Goal: Information Seeking & Learning: Learn about a topic

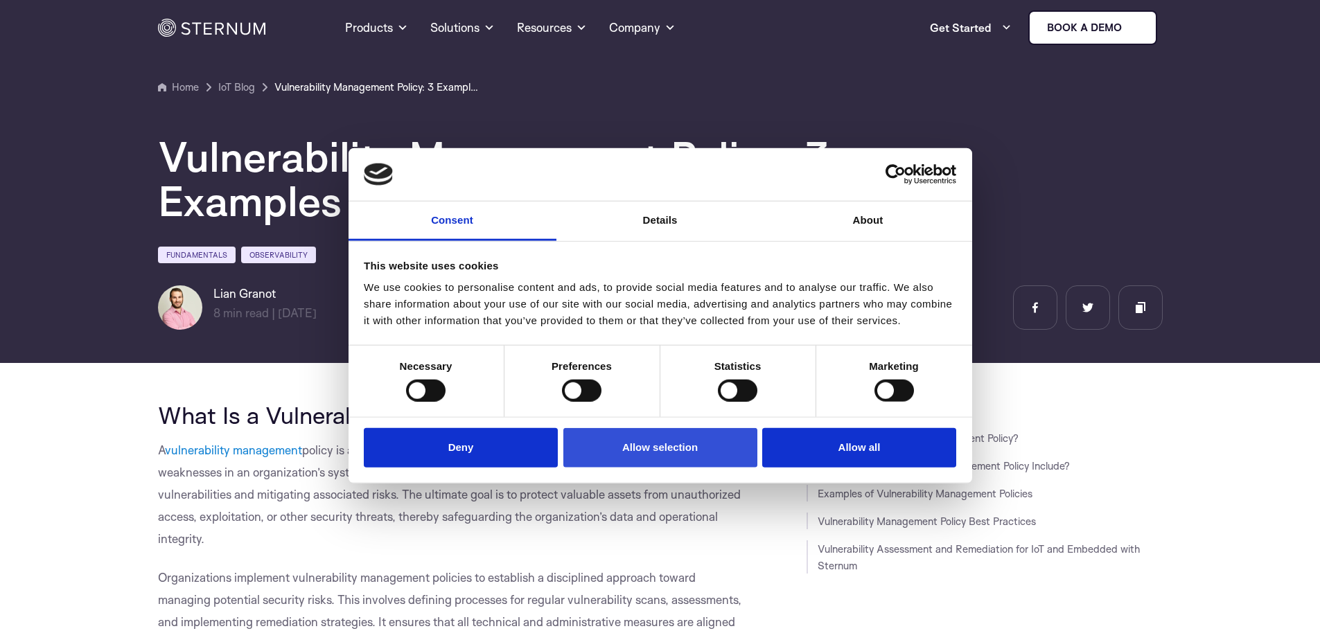
click at [643, 457] on button "Allow selection" at bounding box center [661, 448] width 194 height 40
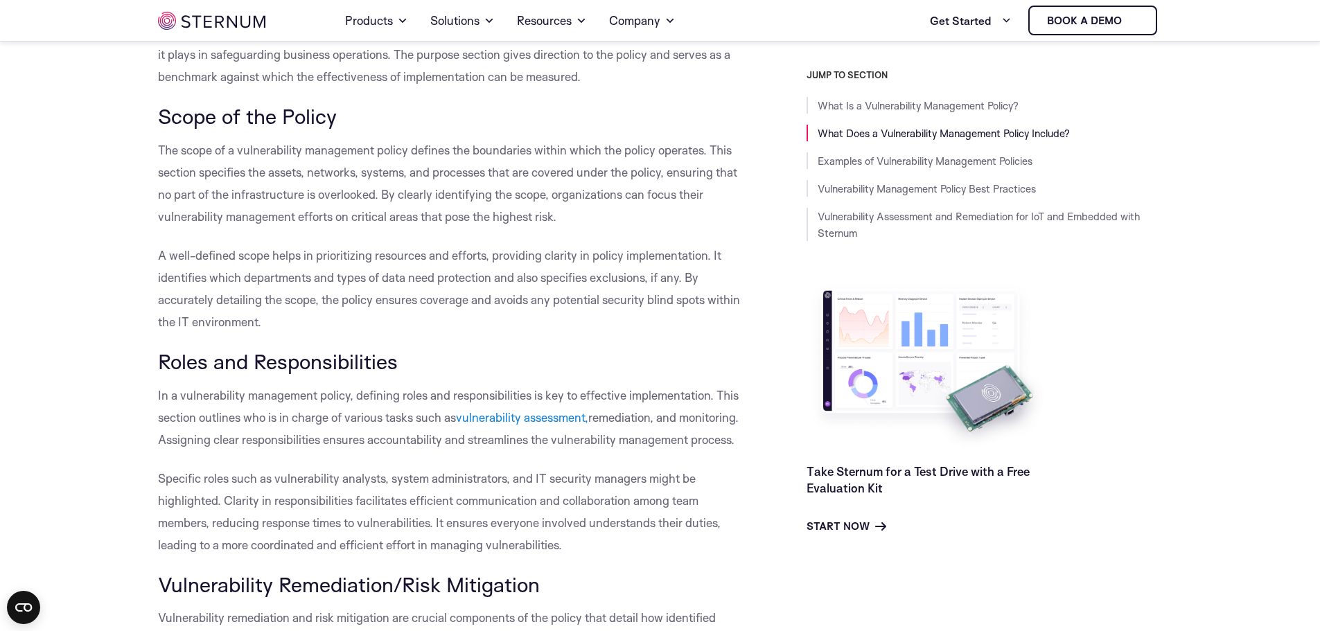
scroll to position [1030, 0]
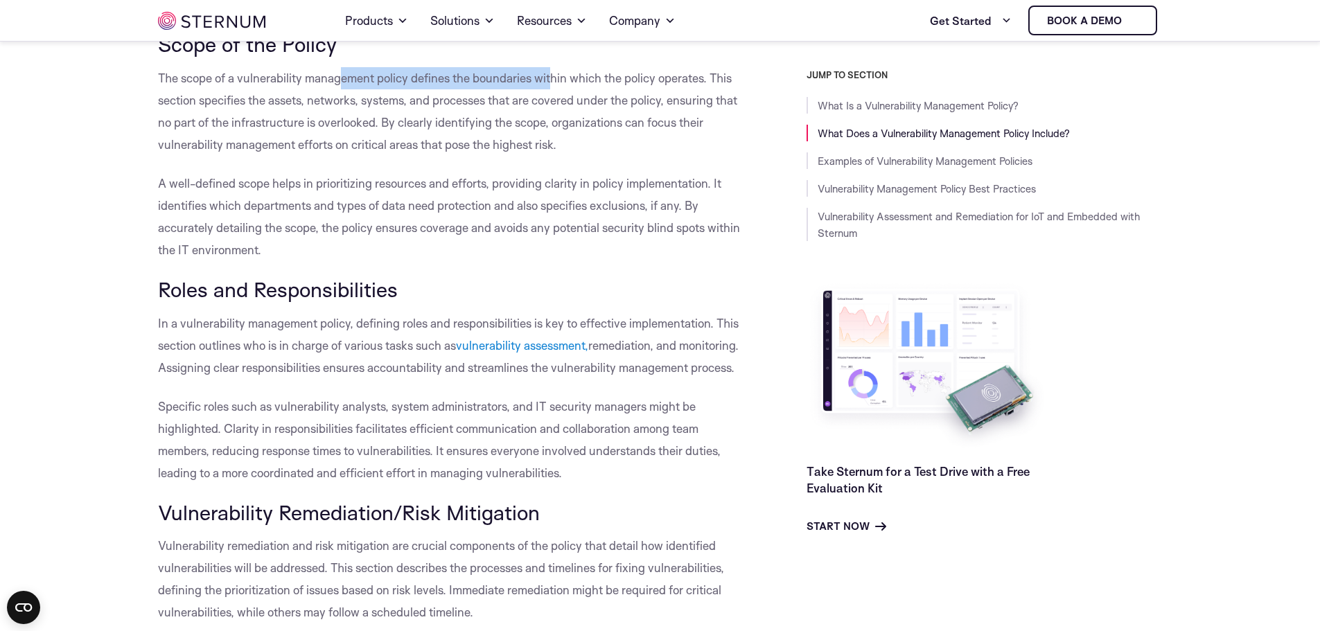
drag, startPoint x: 342, startPoint y: 99, endPoint x: 555, endPoint y: 113, distance: 213.2
click at [555, 113] on p "The scope of a vulnerability management policy defines the boundaries within wh…" at bounding box center [451, 111] width 586 height 89
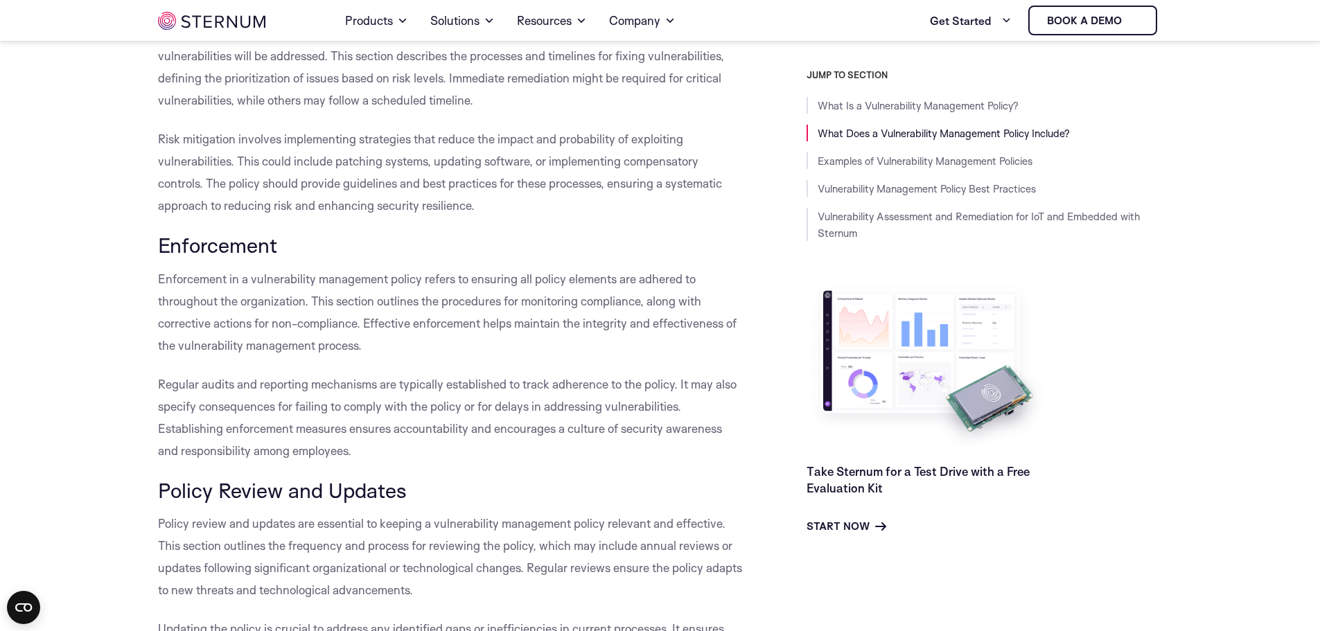
scroll to position [1584, 0]
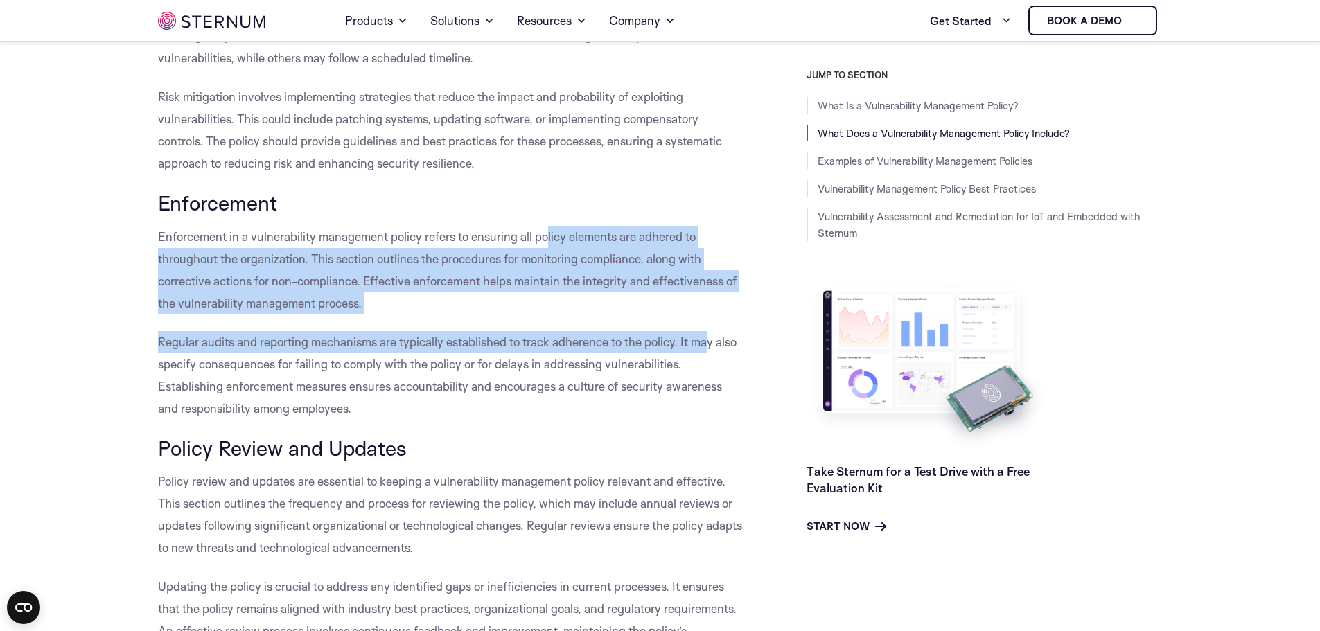
drag, startPoint x: 545, startPoint y: 275, endPoint x: 708, endPoint y: 391, distance: 199.8
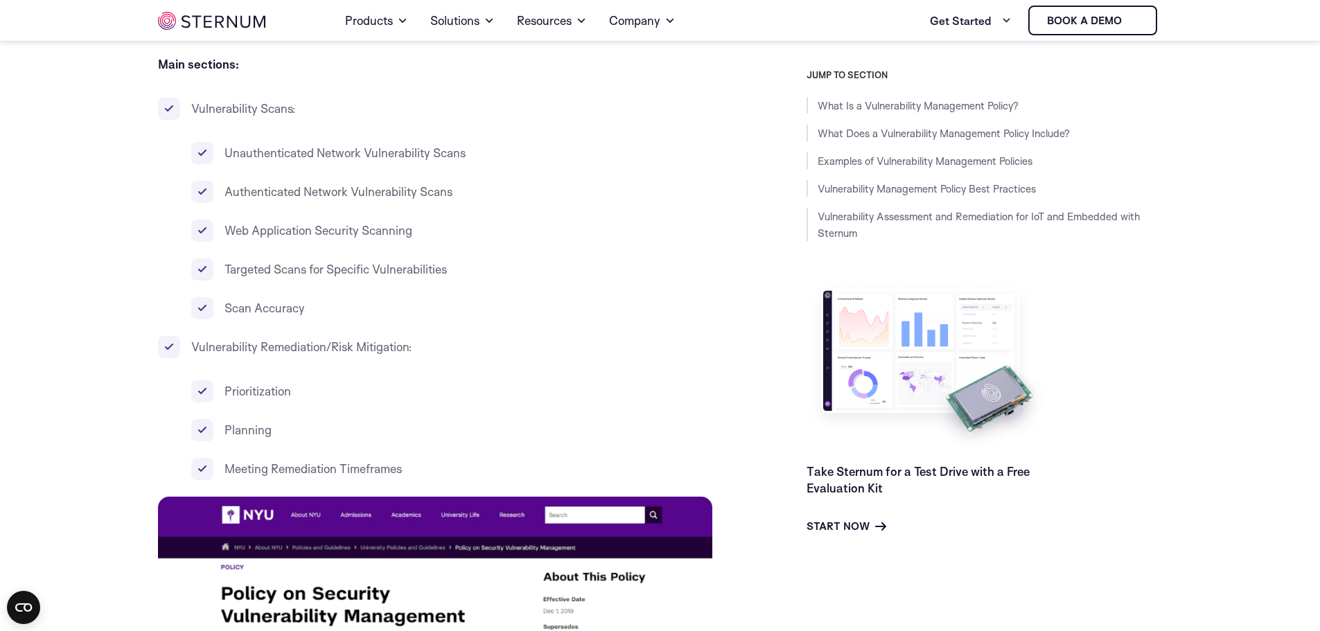
scroll to position [4010, 0]
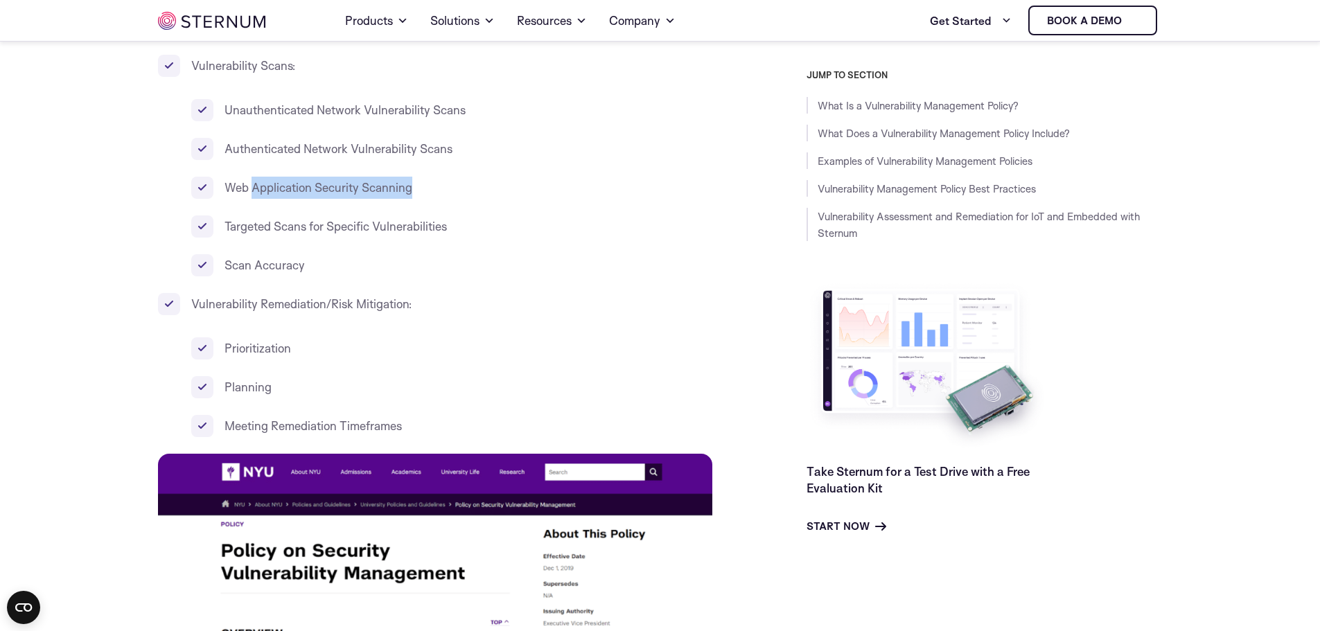
drag, startPoint x: 255, startPoint y: 235, endPoint x: 424, endPoint y: 238, distance: 169.2
click at [424, 199] on li "Web Application Security Scanning" at bounding box center [467, 188] width 553 height 22
drag, startPoint x: 242, startPoint y: 342, endPoint x: 409, endPoint y: 351, distance: 167.3
click at [409, 351] on li "Vulnerability Remediation/Risk Mitigation: Prioritization Planning Meeting Reme…" at bounding box center [451, 365] width 586 height 144
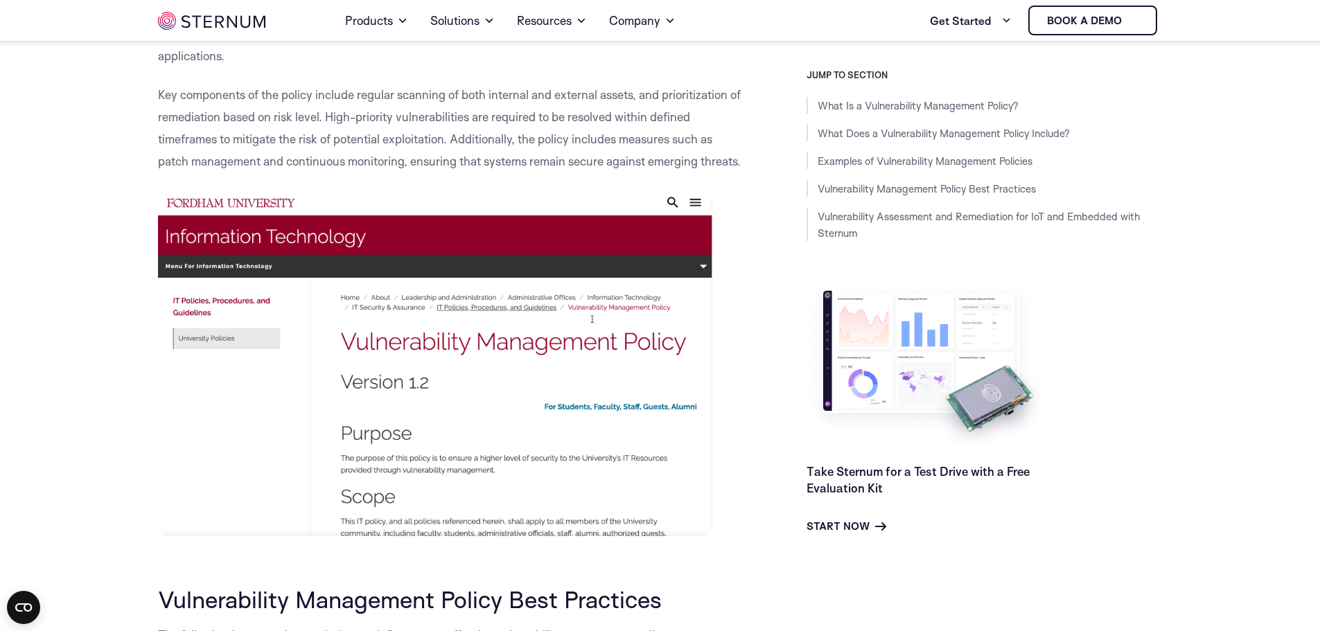
scroll to position [4773, 0]
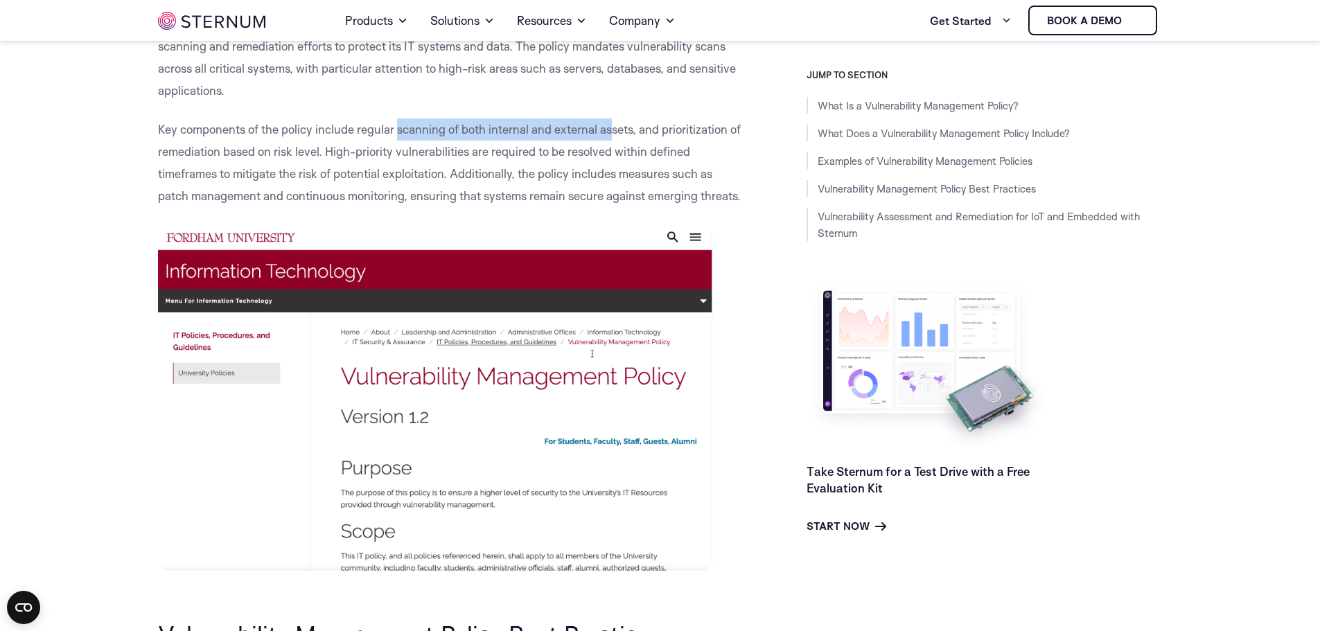
drag, startPoint x: 400, startPoint y: 180, endPoint x: 612, endPoint y: 170, distance: 212.3
click at [612, 170] on p "Key components of the policy include regular scanning of both internal and exte…" at bounding box center [451, 163] width 586 height 89
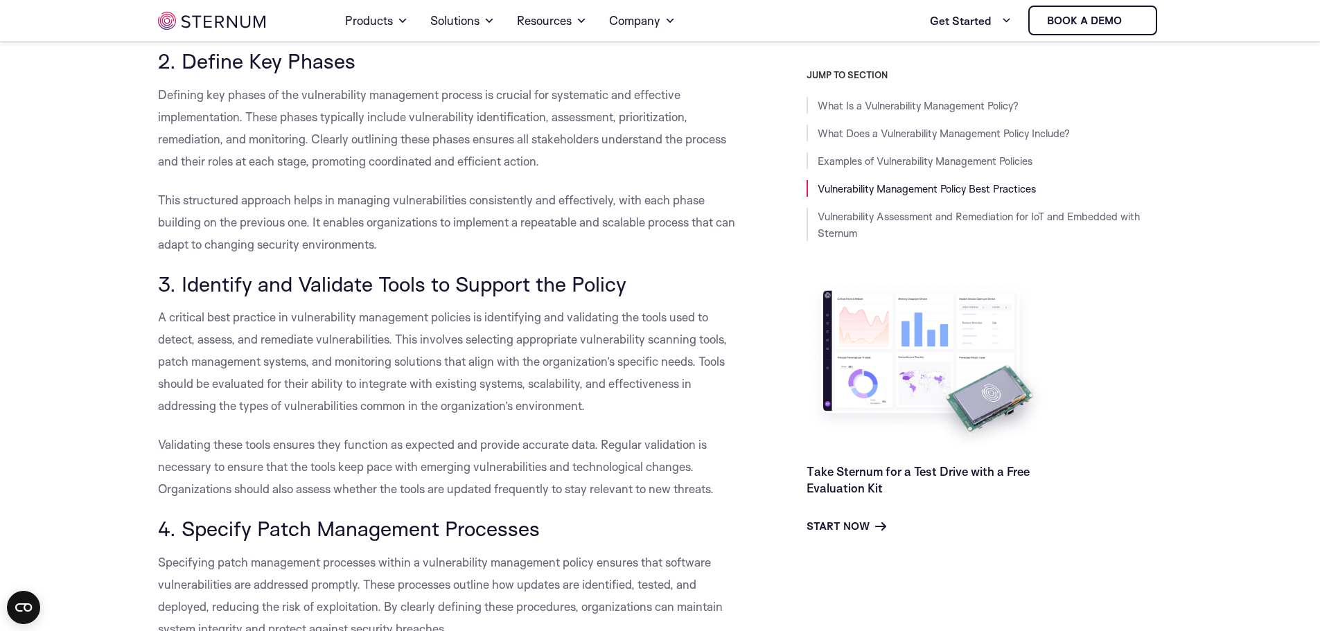
scroll to position [5605, 0]
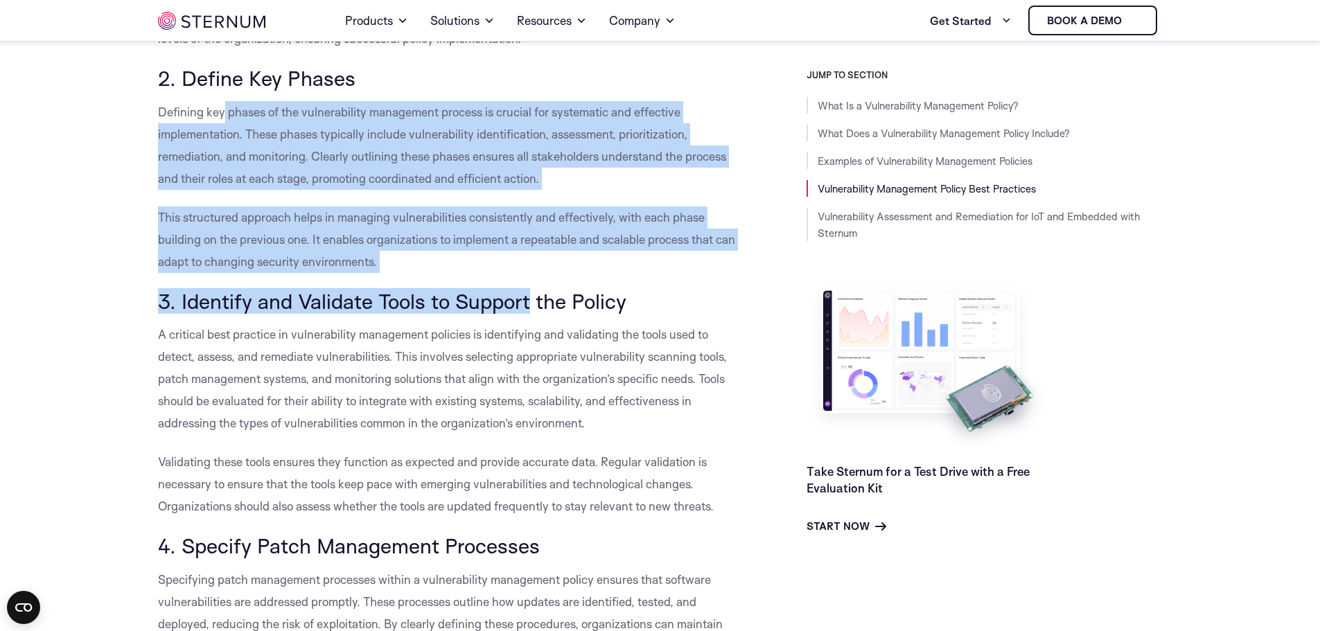
drag, startPoint x: 224, startPoint y: 146, endPoint x: 526, endPoint y: 339, distance: 358.8
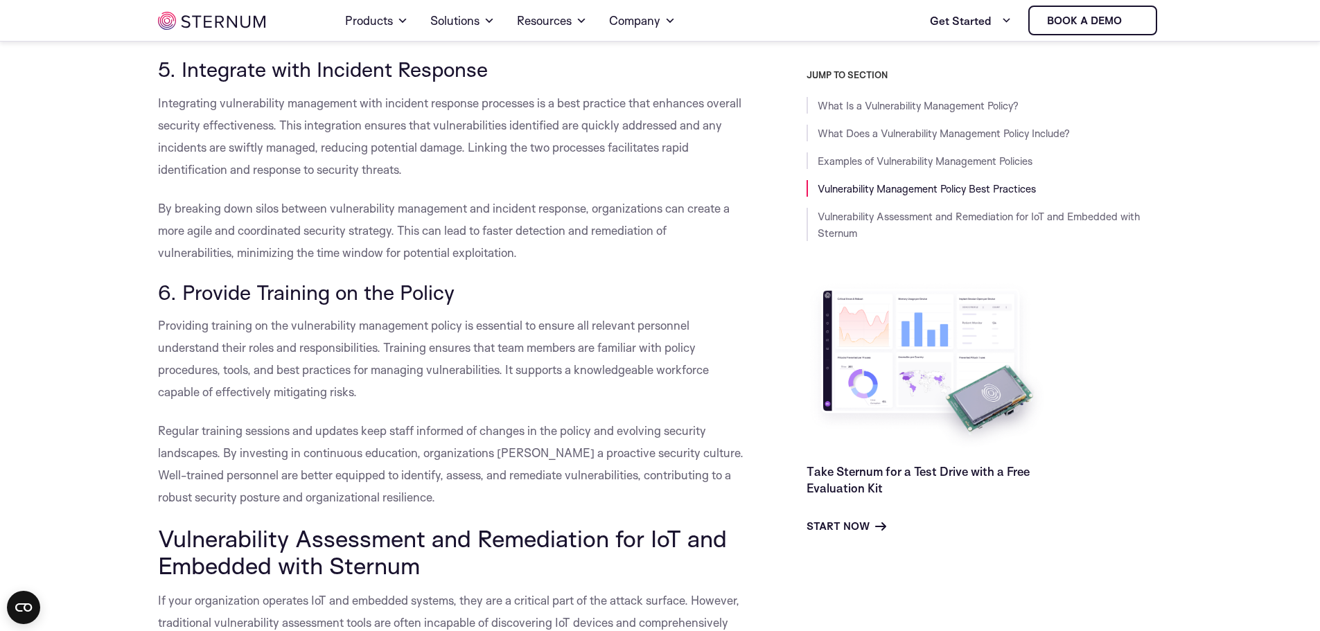
scroll to position [6367, 0]
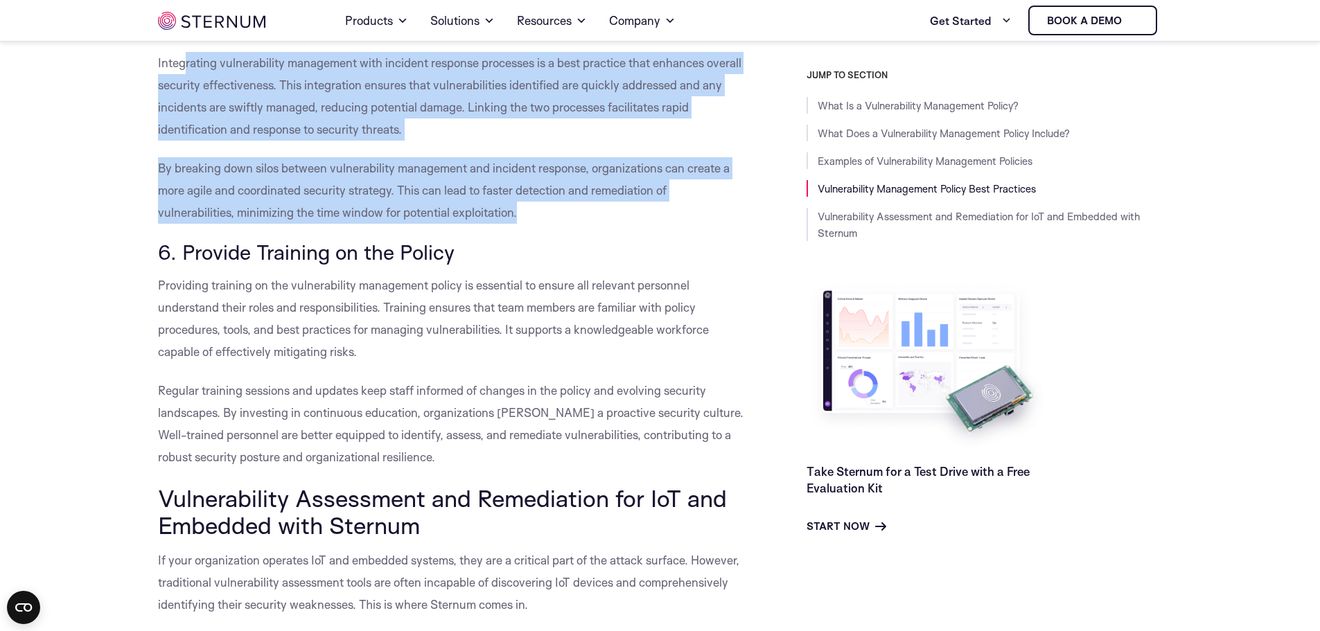
drag, startPoint x: 184, startPoint y: 112, endPoint x: 616, endPoint y: 255, distance: 455.0
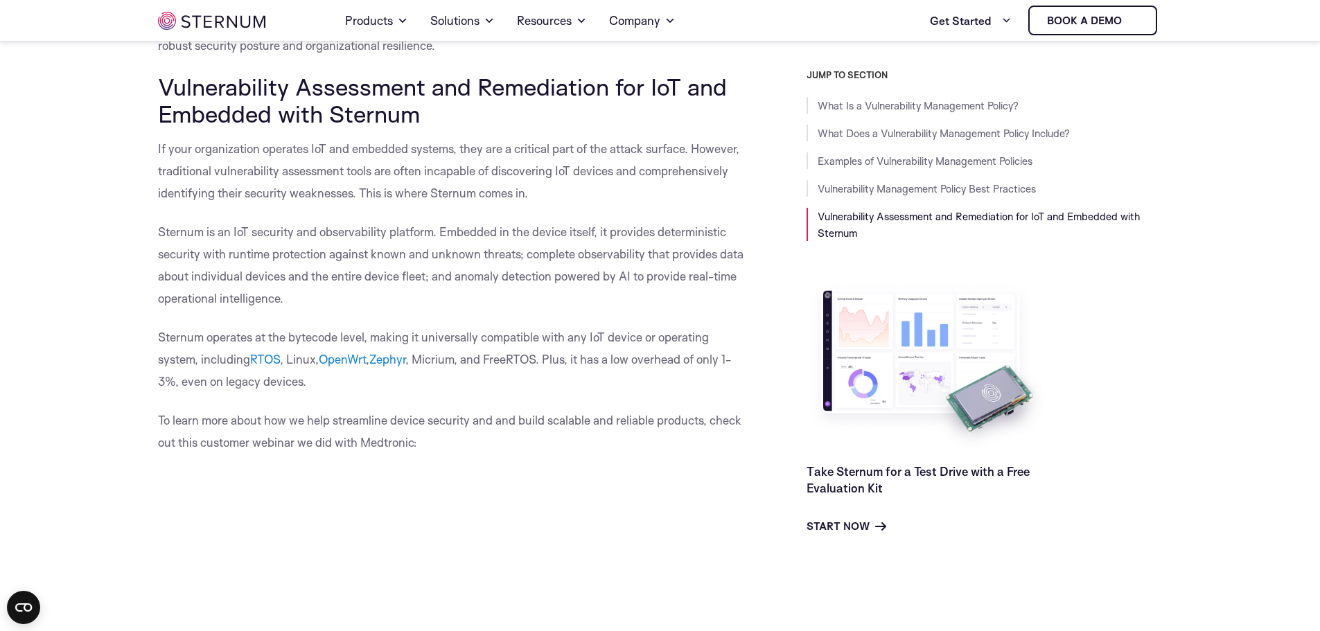
scroll to position [6783, 0]
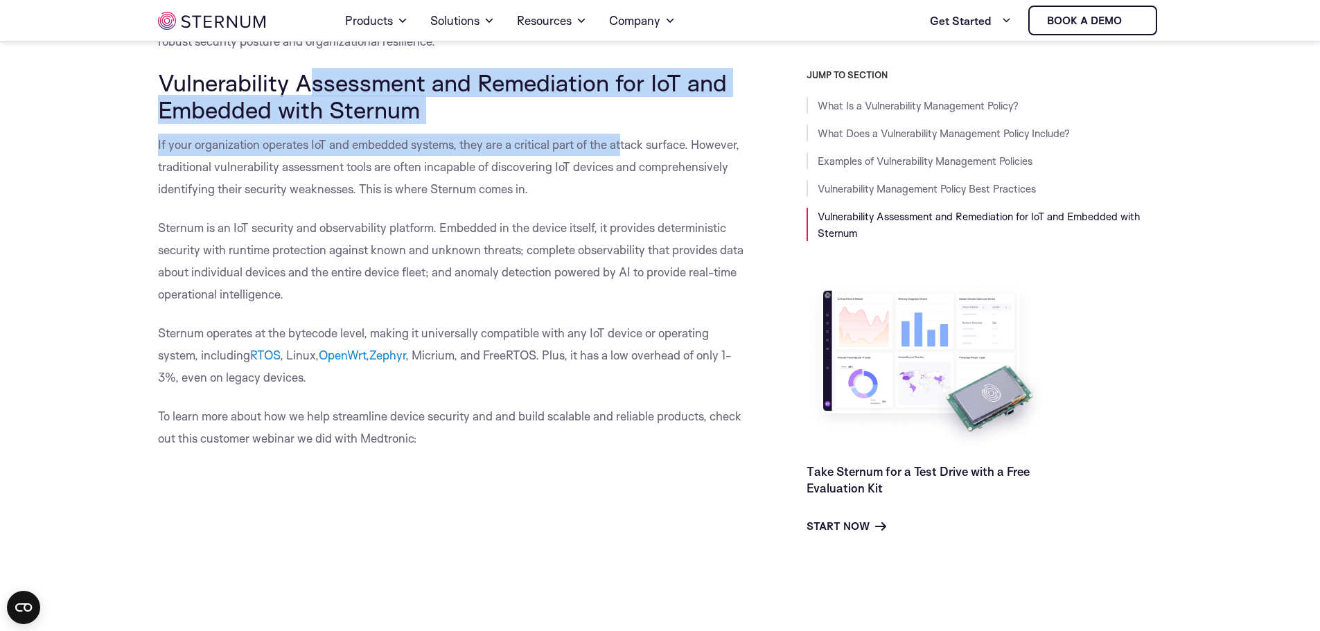
drag, startPoint x: 308, startPoint y: 127, endPoint x: 580, endPoint y: 270, distance: 307.6
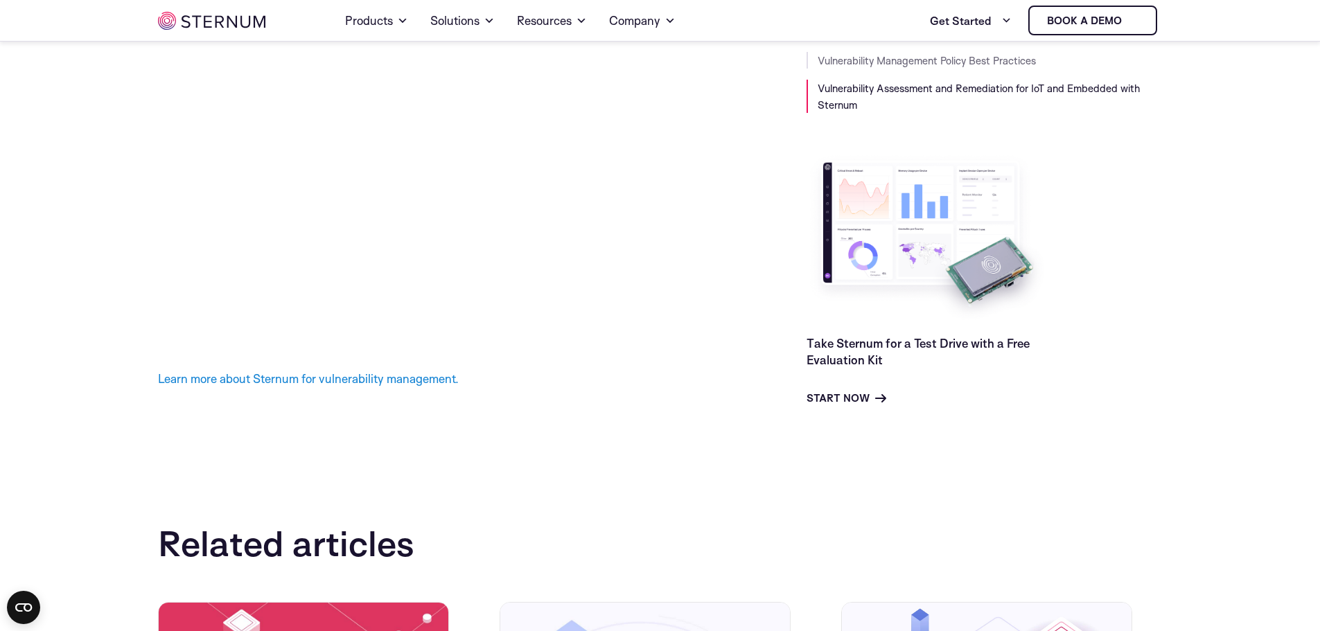
scroll to position [7407, 0]
